Goal: Information Seeking & Learning: Learn about a topic

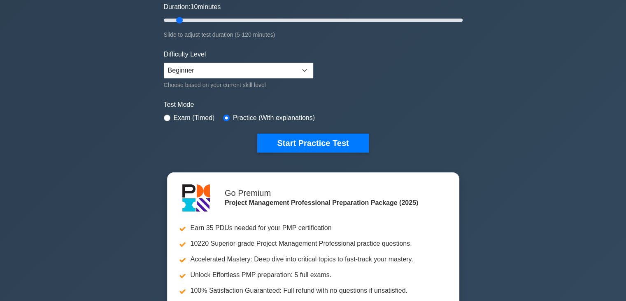
scroll to position [165, 0]
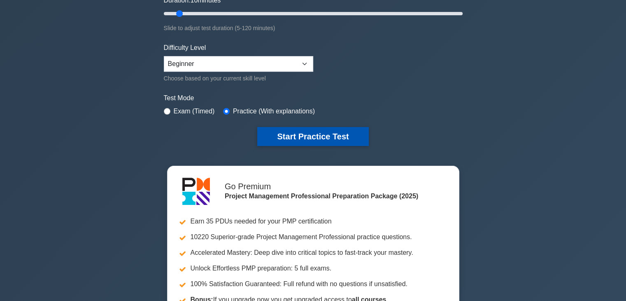
click at [301, 137] on button "Start Practice Test" at bounding box center [312, 136] width 111 height 19
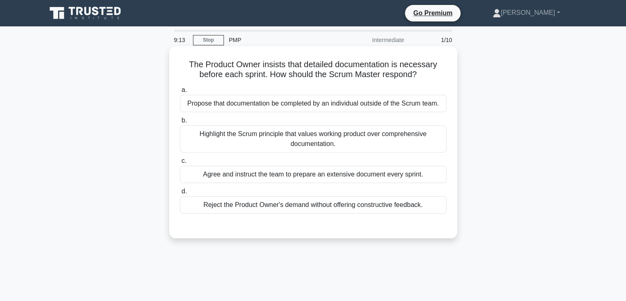
click at [301, 137] on div "Highlight the Scrum principle that values working product over comprehensive do…" at bounding box center [313, 138] width 267 height 27
click at [180, 123] on input "b. Highlight the Scrum principle that values working product over comprehensive…" at bounding box center [180, 120] width 0 height 5
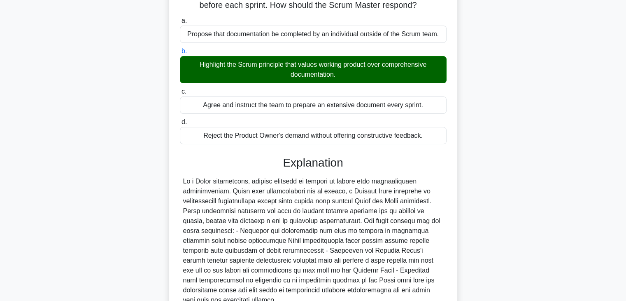
scroll to position [147, 0]
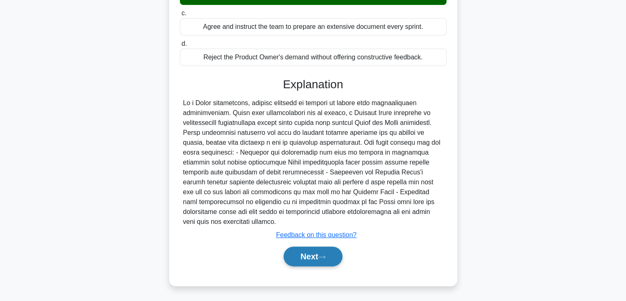
click at [308, 255] on button "Next" at bounding box center [313, 256] width 59 height 20
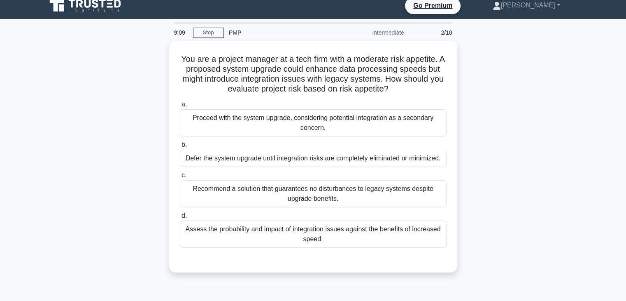
scroll to position [0, 0]
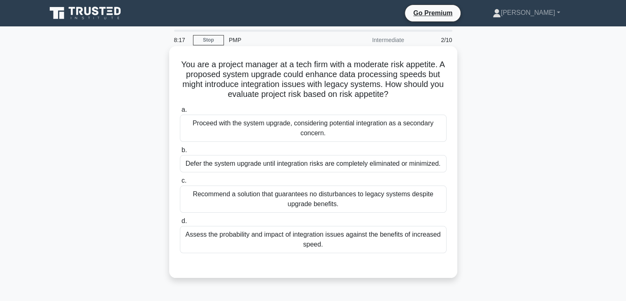
click at [318, 233] on div "Assess the probability and impact of integration issues against the benefits of…" at bounding box center [313, 239] width 267 height 27
click at [180, 224] on input "d. Assess the probability and impact of integration issues against the benefits…" at bounding box center [180, 220] width 0 height 5
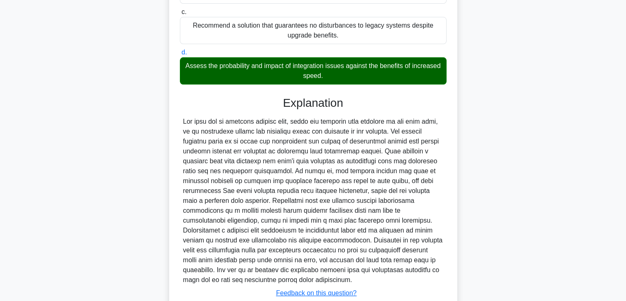
scroll to position [227, 0]
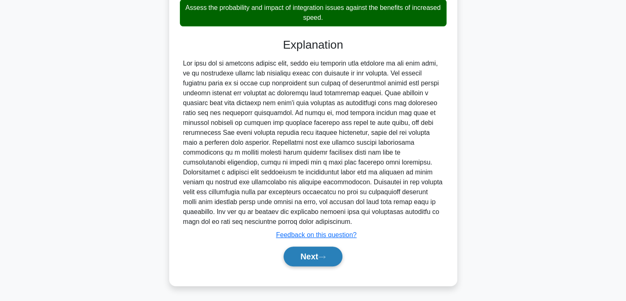
click at [310, 260] on button "Next" at bounding box center [313, 256] width 59 height 20
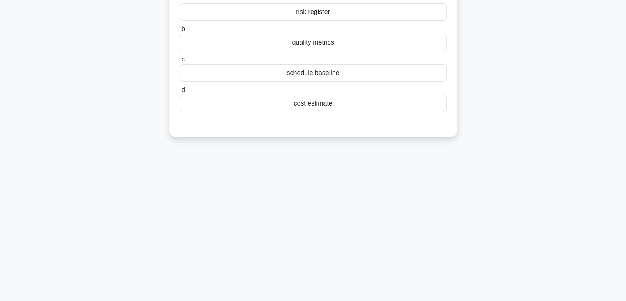
scroll to position [21, 0]
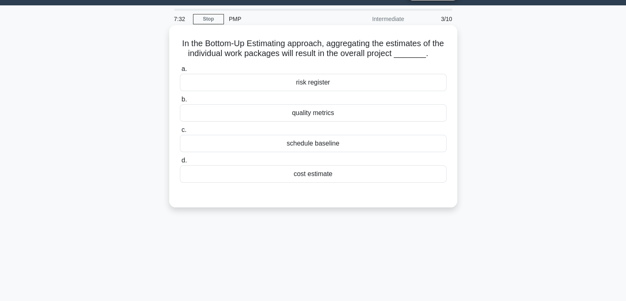
click at [320, 177] on div "cost estimate" at bounding box center [313, 173] width 267 height 17
click at [180, 163] on input "d. cost estimate" at bounding box center [180, 160] width 0 height 5
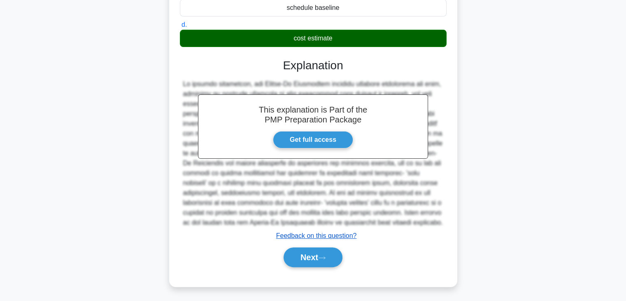
scroll to position [157, 0]
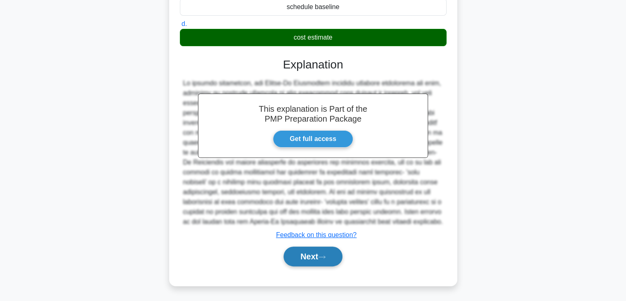
click at [310, 258] on button "Next" at bounding box center [313, 256] width 59 height 20
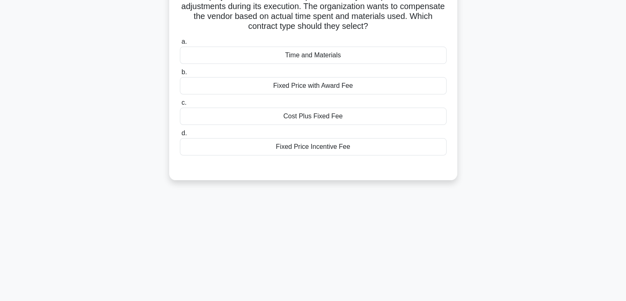
scroll to position [0, 0]
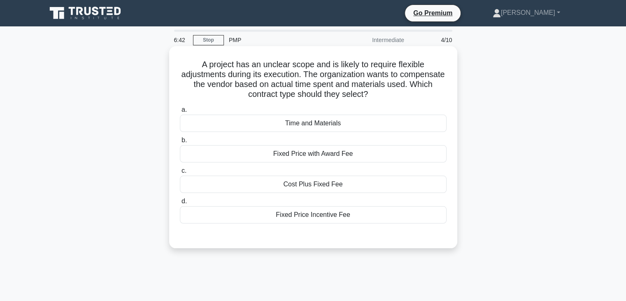
click at [313, 124] on div "Time and Materials" at bounding box center [313, 122] width 267 height 17
click at [180, 112] on input "a. Time and Materials" at bounding box center [180, 109] width 0 height 5
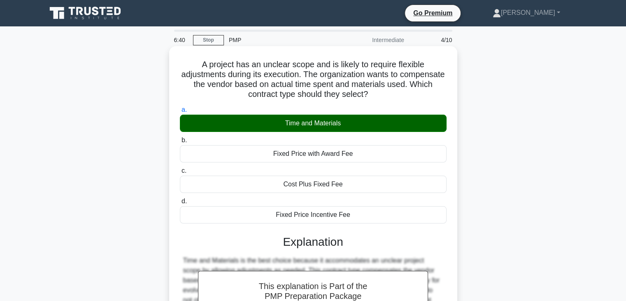
scroll to position [145, 0]
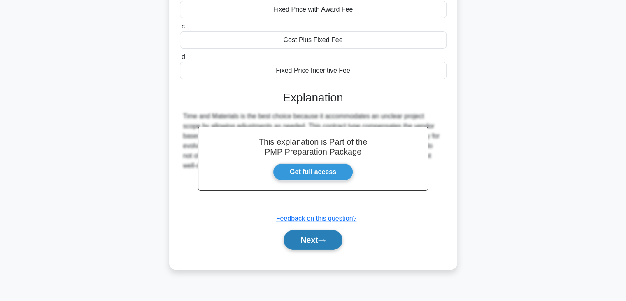
click at [308, 239] on button "Next" at bounding box center [313, 240] width 59 height 20
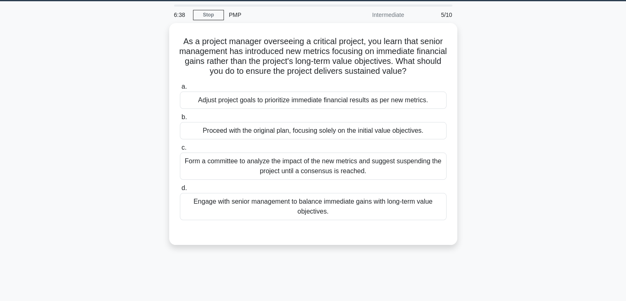
scroll to position [21, 0]
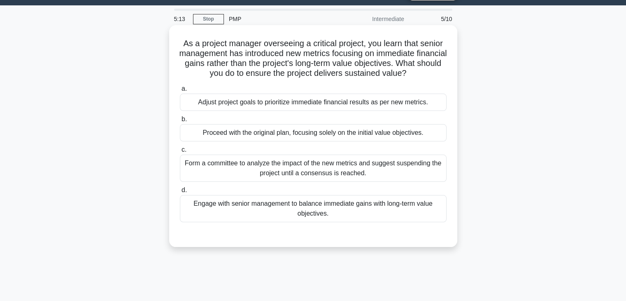
click at [294, 206] on div "Engage with senior management to balance immediate gains with long-term value o…" at bounding box center [313, 208] width 267 height 27
click at [180, 193] on input "d. Engage with senior management to balance immediate gains with long-term valu…" at bounding box center [180, 189] width 0 height 5
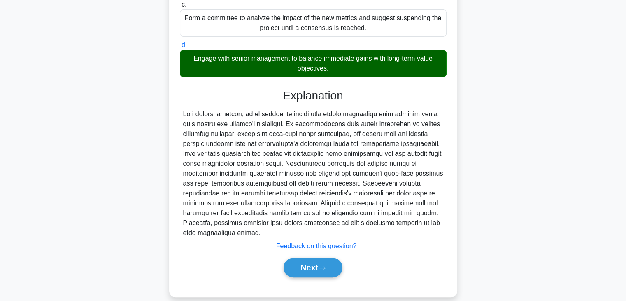
scroll to position [177, 0]
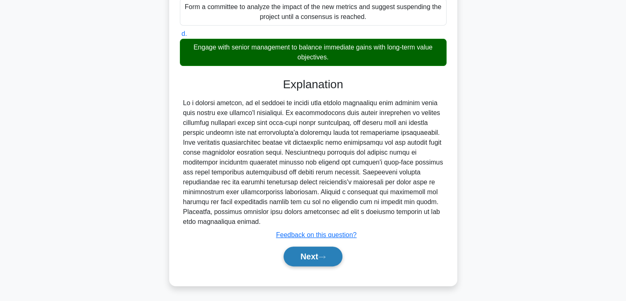
click at [311, 261] on button "Next" at bounding box center [313, 256] width 59 height 20
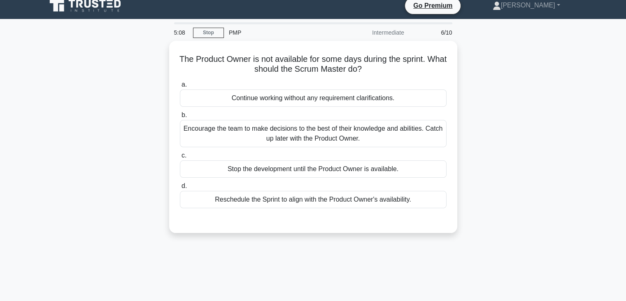
scroll to position [0, 0]
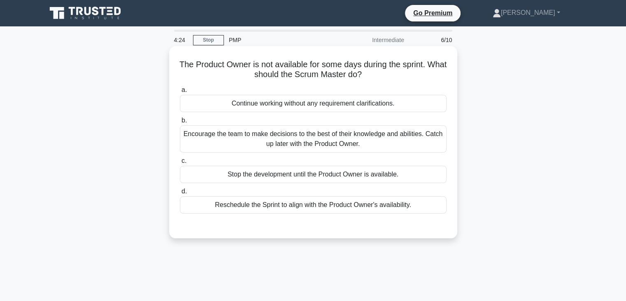
click at [311, 140] on div "Encourage the team to make decisions to the best of their knowledge and abiliti…" at bounding box center [313, 138] width 267 height 27
click at [180, 123] on input "b. Encourage the team to make decisions to the best of their knowledge and abil…" at bounding box center [180, 120] width 0 height 5
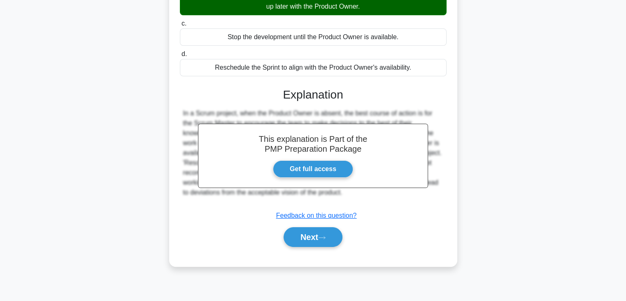
scroll to position [145, 0]
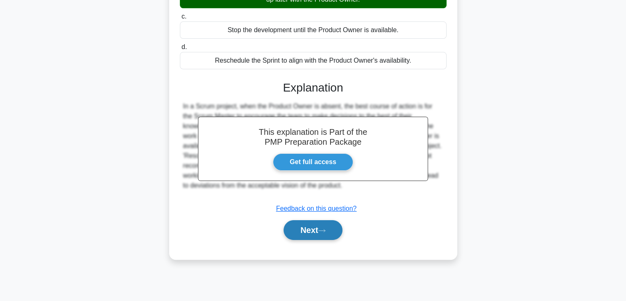
click at [313, 230] on button "Next" at bounding box center [313, 230] width 59 height 20
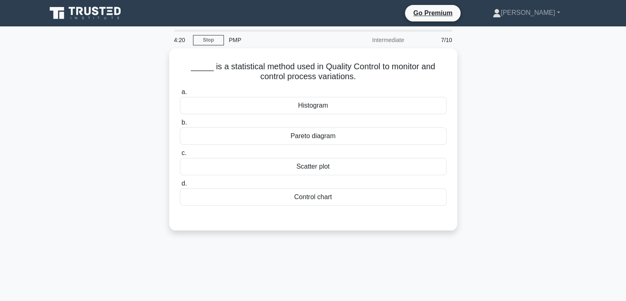
scroll to position [0, 0]
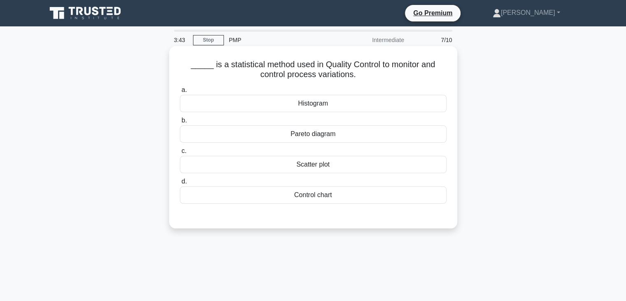
click at [308, 193] on div "Control chart" at bounding box center [313, 194] width 267 height 17
click at [180, 184] on input "d. Control chart" at bounding box center [180, 181] width 0 height 5
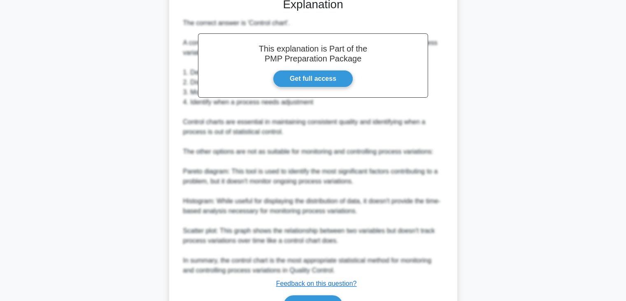
scroll to position [266, 0]
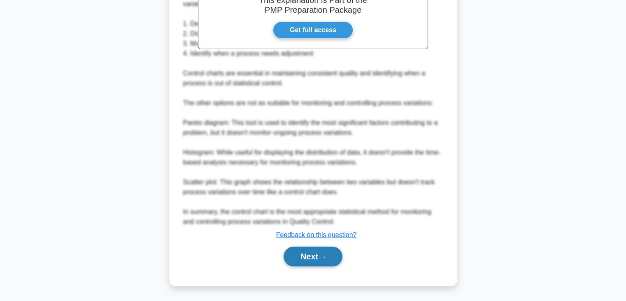
click at [308, 257] on button "Next" at bounding box center [313, 256] width 59 height 20
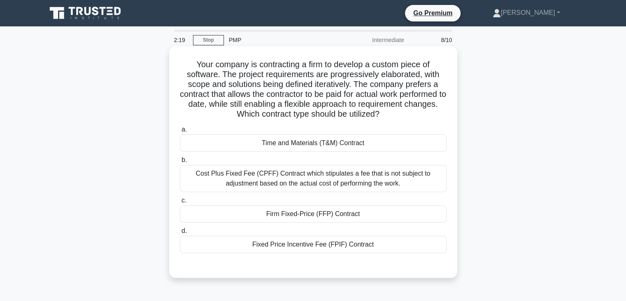
scroll to position [41, 0]
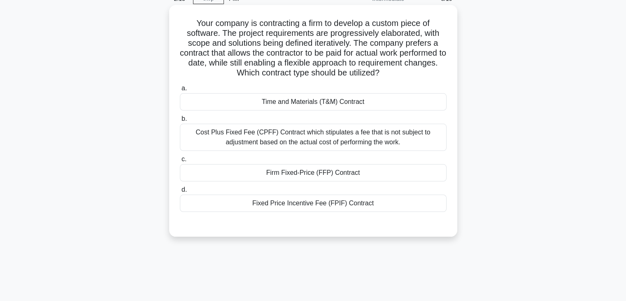
click at [313, 104] on div "Time and Materials (T&M) Contract" at bounding box center [313, 101] width 267 height 17
click at [180, 91] on input "a. Time and Materials (T&M) Contract" at bounding box center [180, 88] width 0 height 5
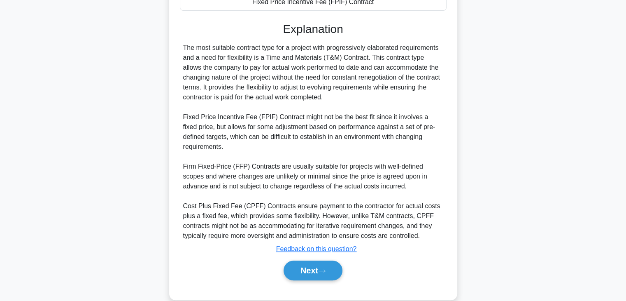
scroll to position [246, 0]
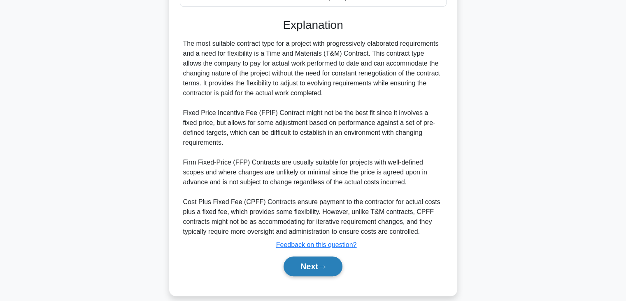
click at [307, 257] on button "Next" at bounding box center [313, 266] width 59 height 20
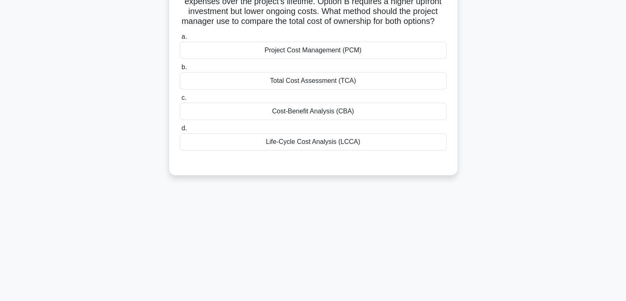
scroll to position [0, 0]
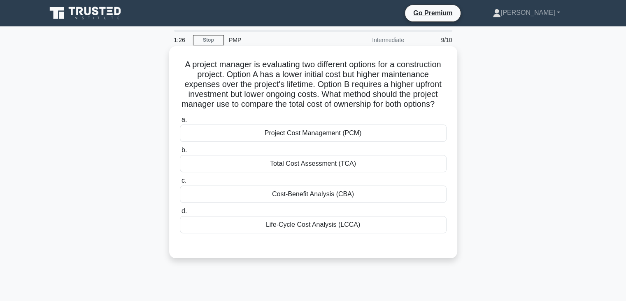
click at [300, 233] on div "Life-Cycle Cost Analysis (LCCA)" at bounding box center [313, 224] width 267 height 17
click at [180, 214] on input "d. Life-Cycle Cost Analysis (LCCA)" at bounding box center [180, 210] width 0 height 5
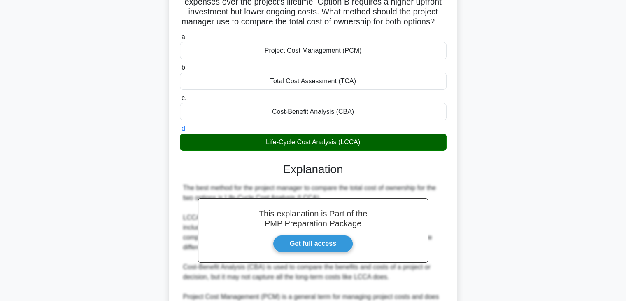
scroll to position [41, 0]
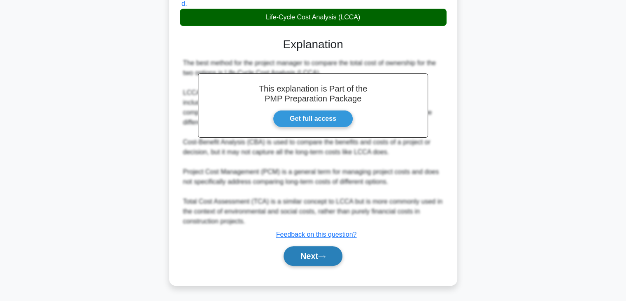
click at [321, 255] on icon at bounding box center [321, 256] width 7 height 5
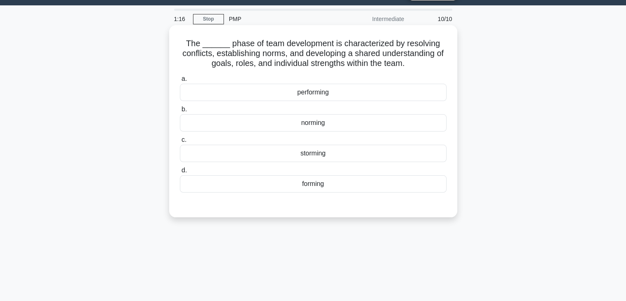
scroll to position [0, 0]
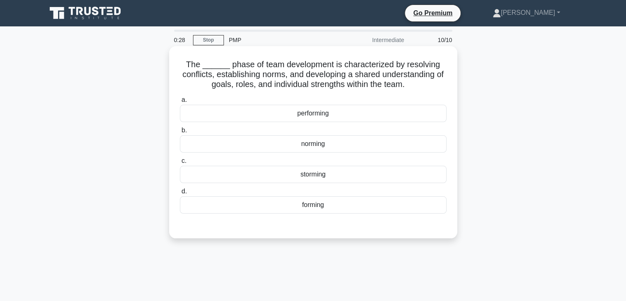
click at [311, 176] on div "storming" at bounding box center [313, 174] width 267 height 17
click at [180, 163] on input "c. storming" at bounding box center [180, 160] width 0 height 5
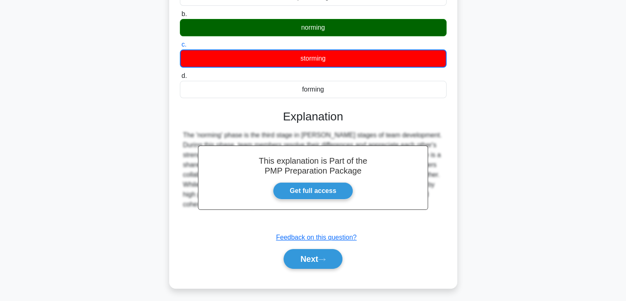
scroll to position [145, 0]
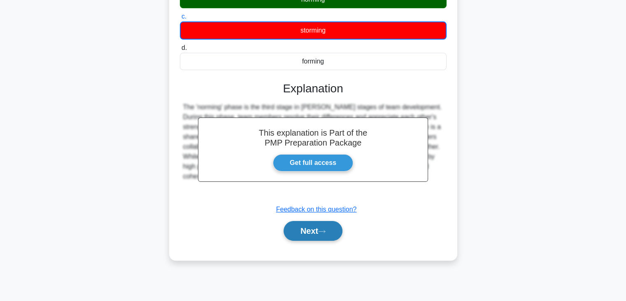
click at [301, 228] on button "Next" at bounding box center [313, 231] width 59 height 20
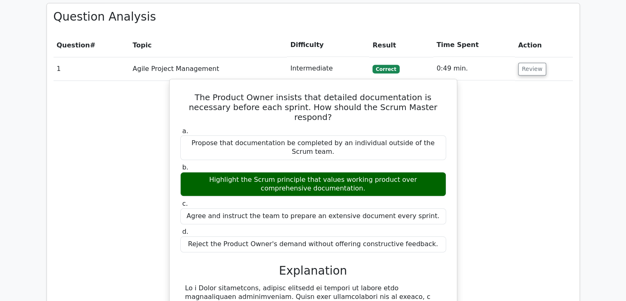
scroll to position [659, 0]
